Goal: Task Accomplishment & Management: Use online tool/utility

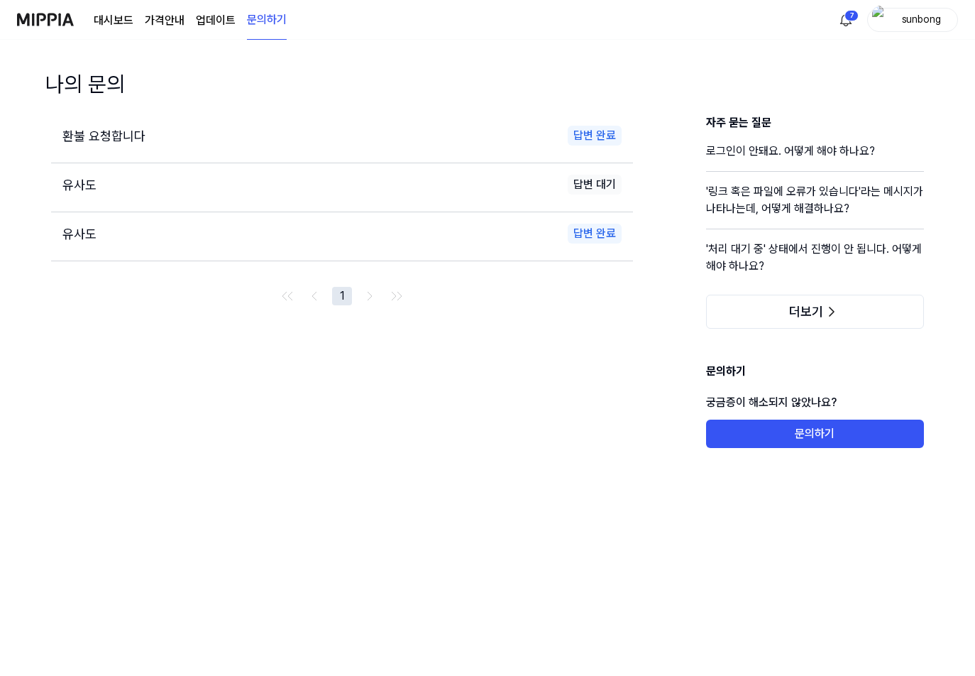
click at [110, 18] on link "대시보드" at bounding box center [114, 20] width 40 height 17
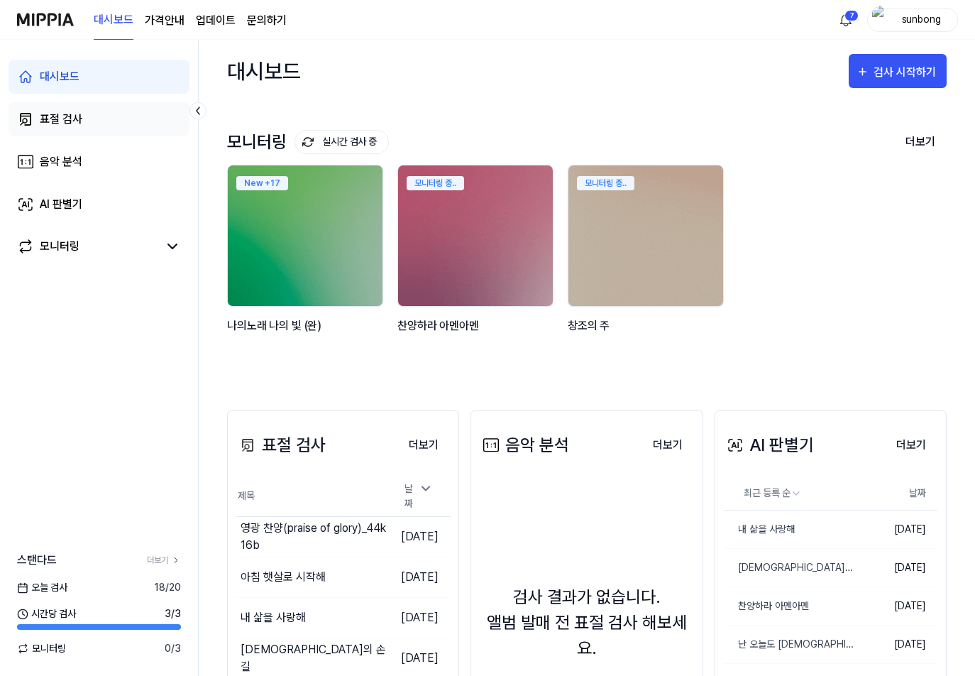
click at [60, 110] on link "표절 검사" at bounding box center [99, 119] width 181 height 34
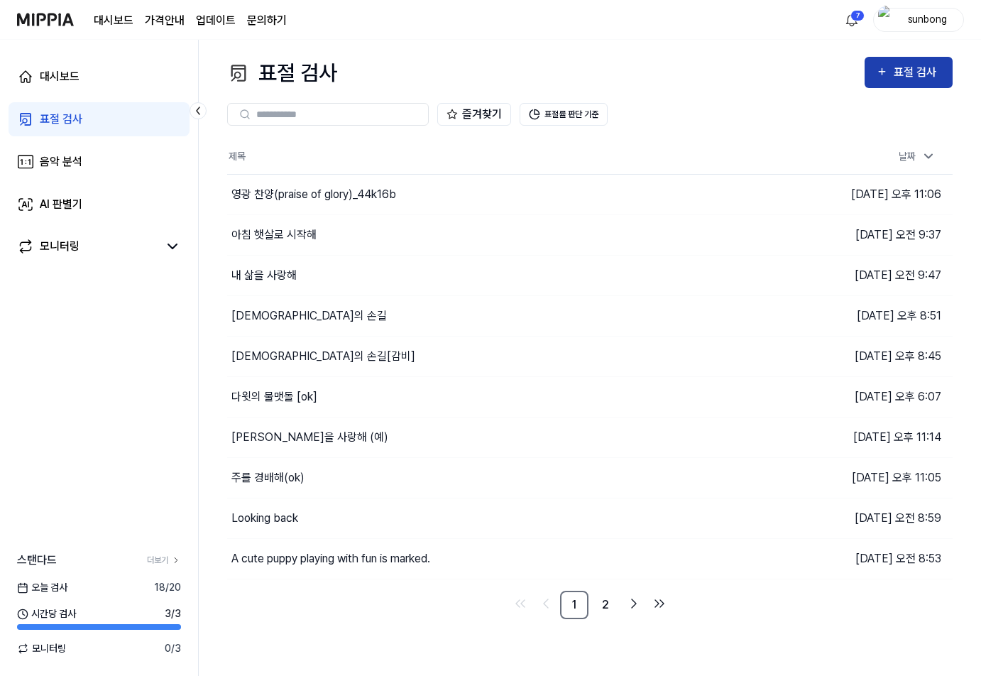
click at [905, 68] on div "표절 검사" at bounding box center [917, 72] width 48 height 18
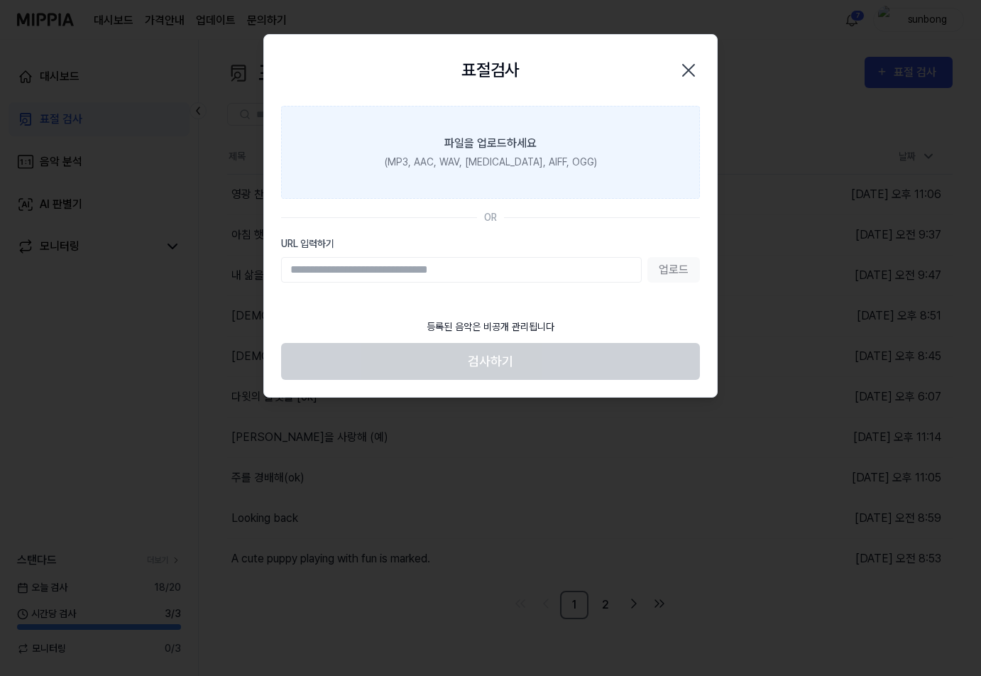
click at [505, 157] on div "(MP3, AAC, WAV, [MEDICAL_DATA], AIFF, OGG)" at bounding box center [491, 162] width 212 height 15
click at [0, 0] on input "파일을 업로드하세요 (MP3, AAC, WAV, [MEDICAL_DATA], AIFF, OGG)" at bounding box center [0, 0] width 0 height 0
click at [507, 159] on div "(MP3, AAC, WAV, [MEDICAL_DATA], AIFF, OGG)" at bounding box center [491, 162] width 212 height 15
click at [0, 0] on input "파일을 업로드하세요 (MP3, AAC, WAV, [MEDICAL_DATA], AIFF, OGG)" at bounding box center [0, 0] width 0 height 0
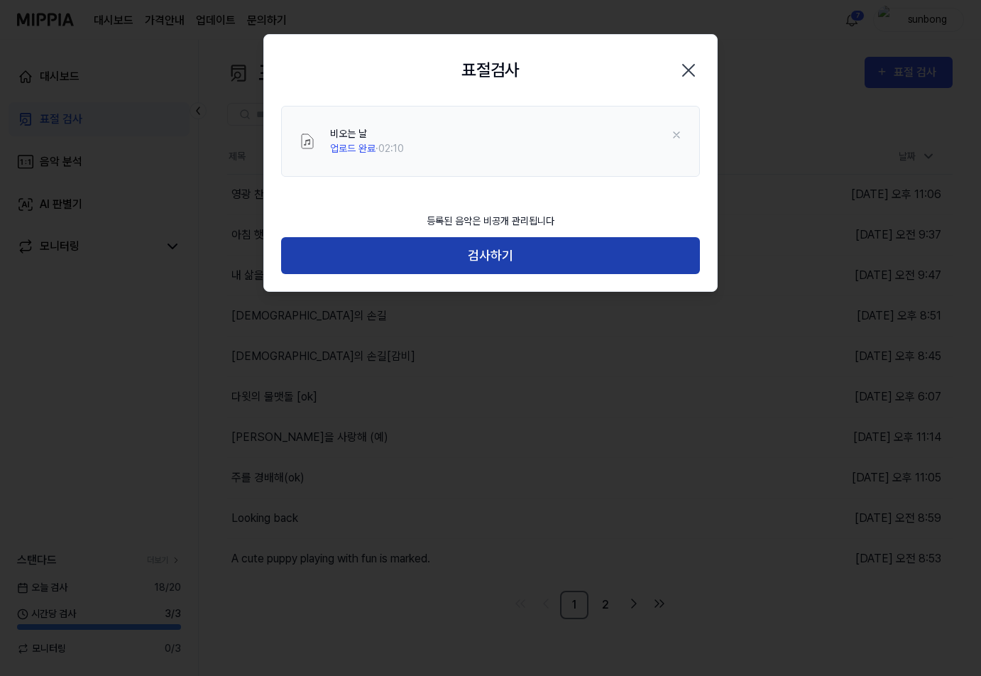
click at [468, 244] on button "검사하기" at bounding box center [490, 256] width 419 height 38
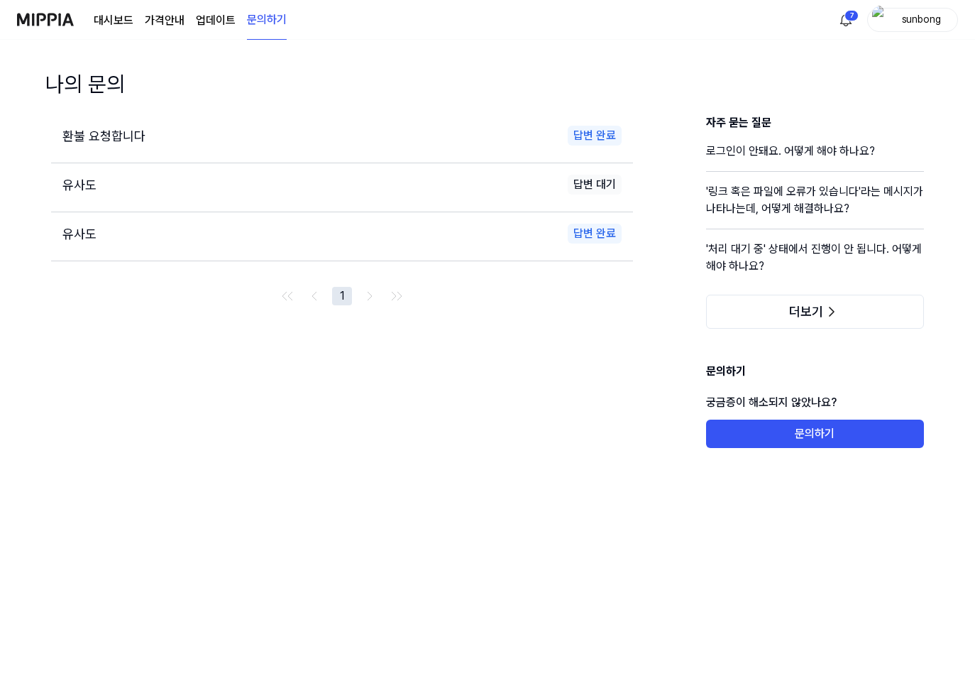
scroll to position [28, 0]
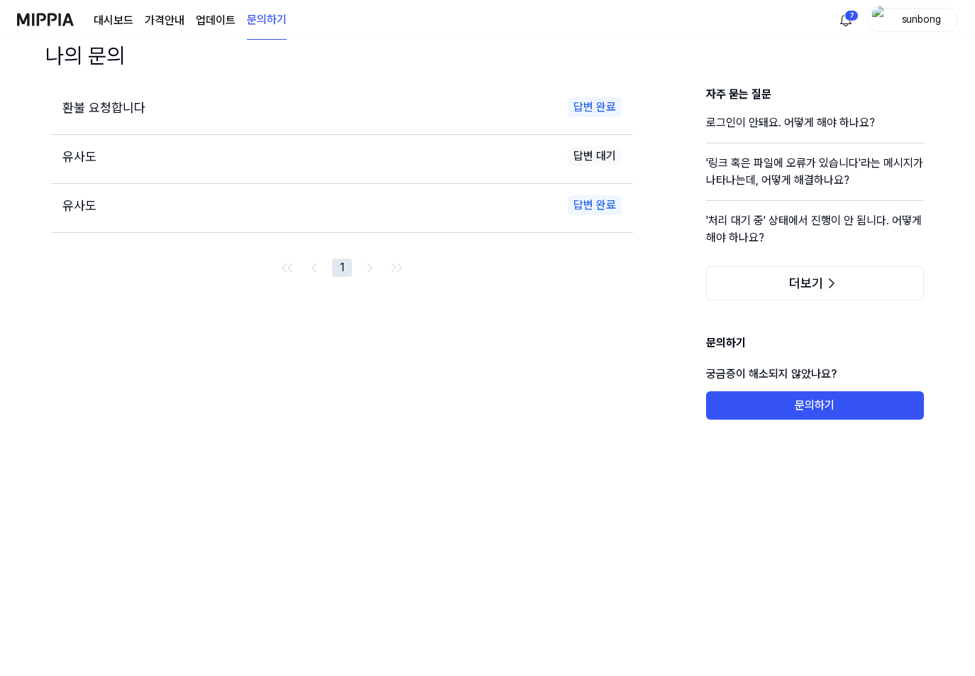
click at [117, 19] on link "대시보드" at bounding box center [114, 20] width 40 height 17
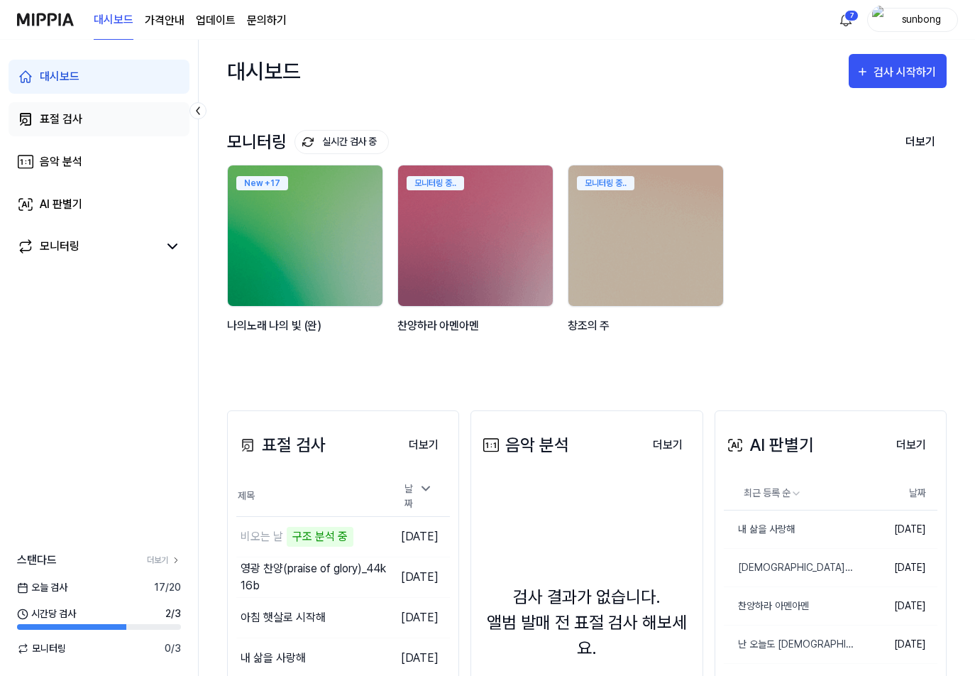
click at [65, 116] on div "표절 검사" at bounding box center [61, 119] width 43 height 17
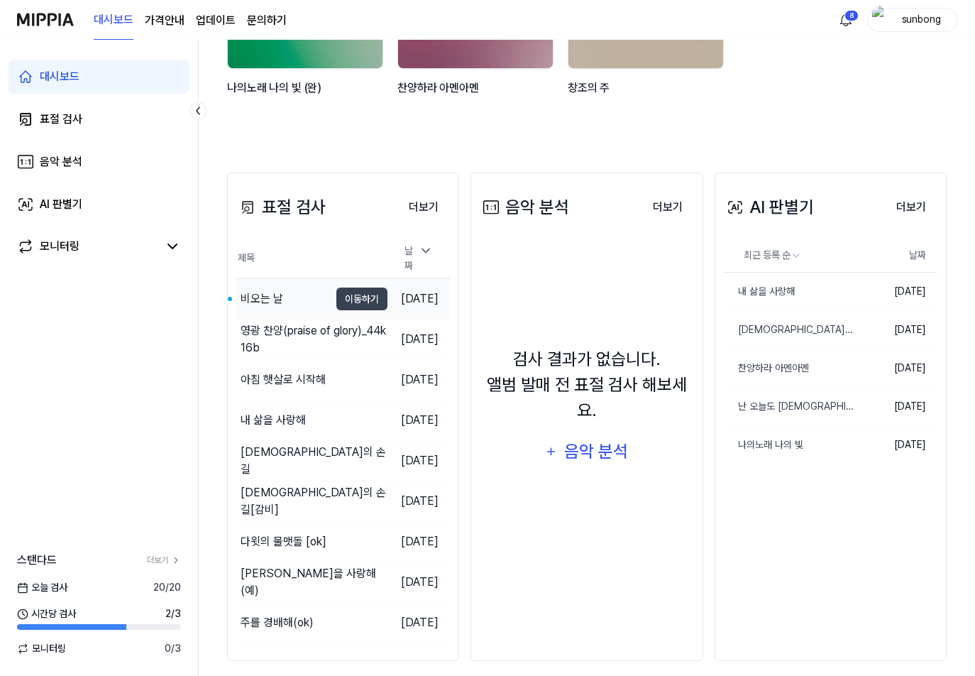
click at [267, 295] on div "비오는 날" at bounding box center [262, 298] width 43 height 17
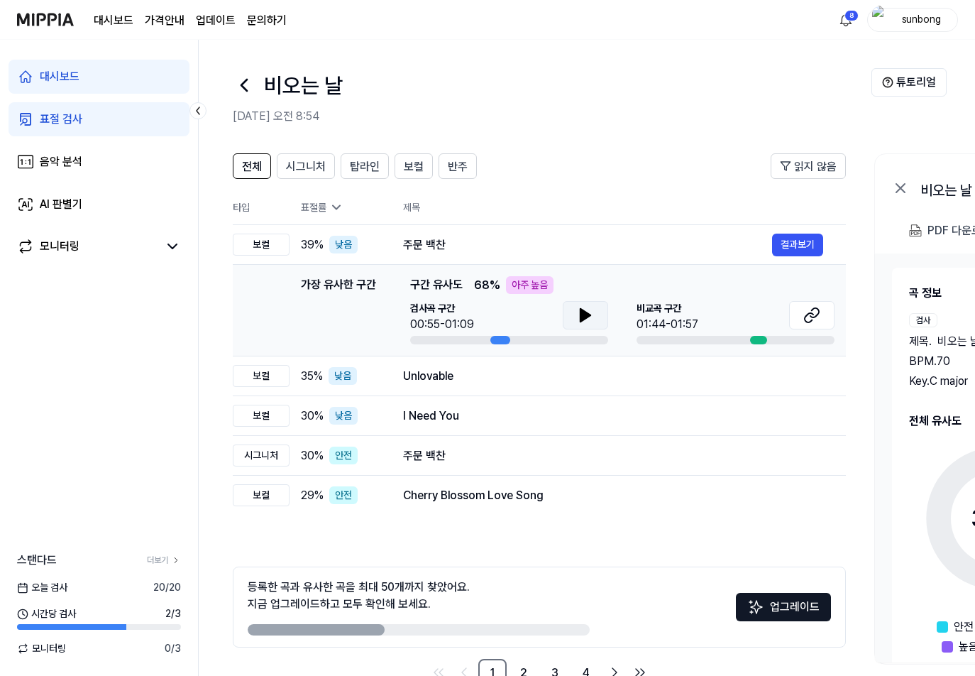
click at [583, 316] on icon at bounding box center [585, 315] width 10 height 13
